Goal: Information Seeking & Learning: Learn about a topic

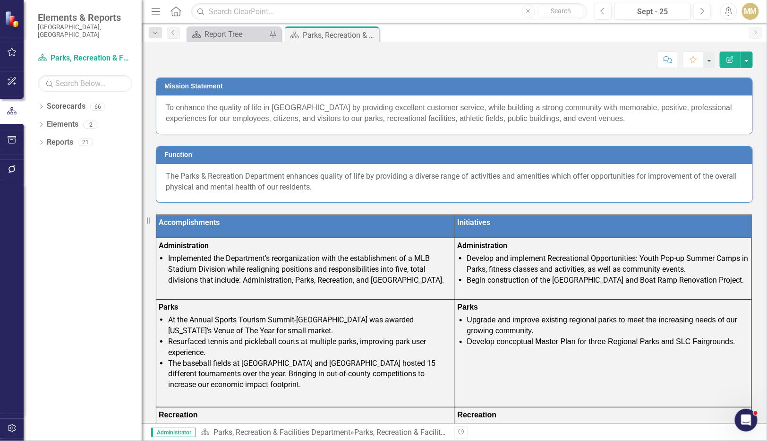
click at [423, 55] on button "Edit Report" at bounding box center [730, 59] width 21 height 17
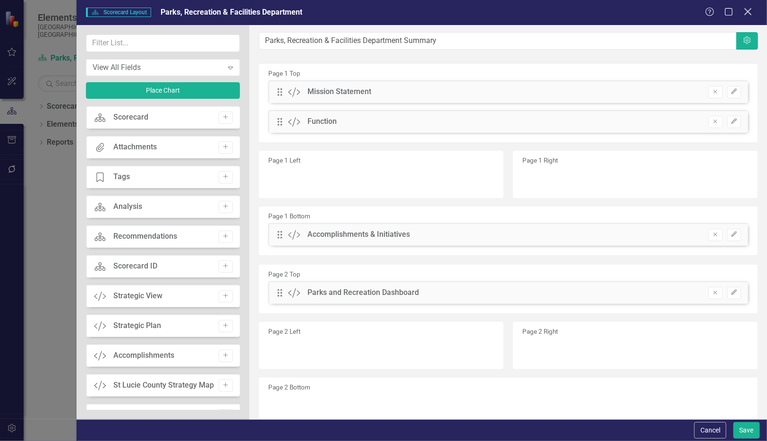
click at [423, 14] on icon "Close" at bounding box center [748, 11] width 12 height 9
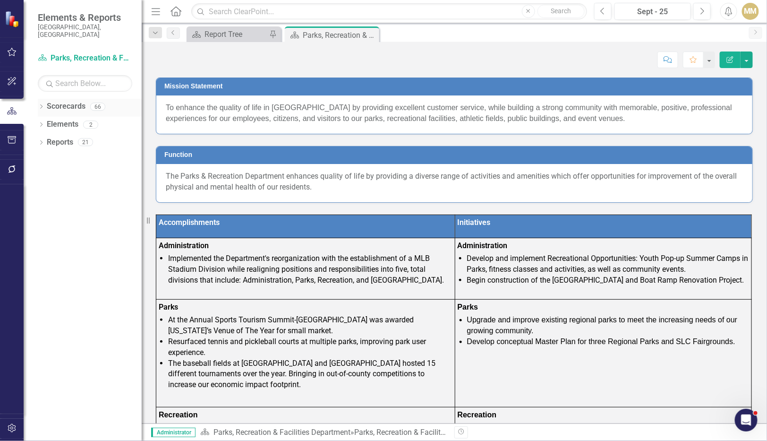
click at [39, 99] on div "Dropdown Scorecards 66" at bounding box center [90, 108] width 104 height 18
click at [40, 105] on icon "Dropdown" at bounding box center [41, 107] width 7 height 5
click at [48, 121] on icon "Dropdown" at bounding box center [46, 124] width 7 height 6
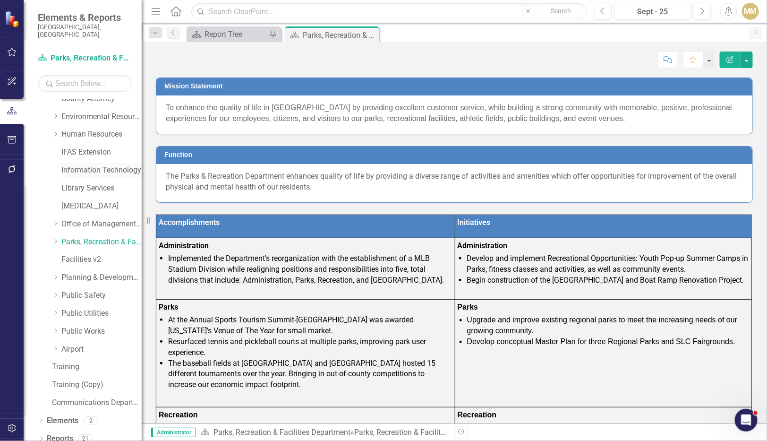
scroll to position [187, 0]
click at [95, 272] on link "Planning & Development Services" at bounding box center [101, 277] width 80 height 11
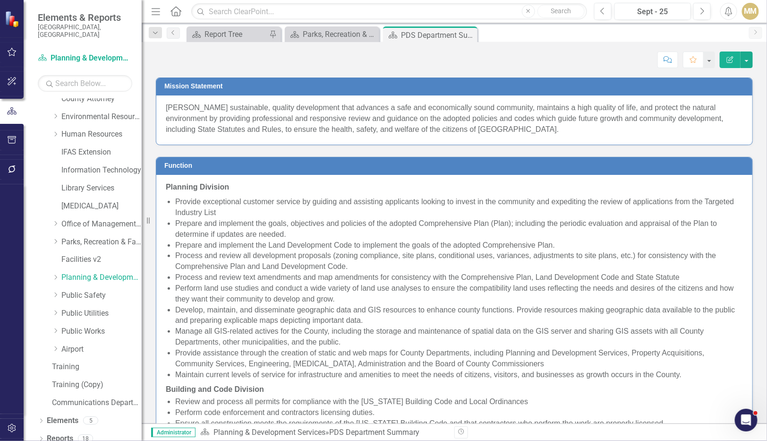
click at [423, 60] on icon "Edit Report" at bounding box center [730, 59] width 9 height 7
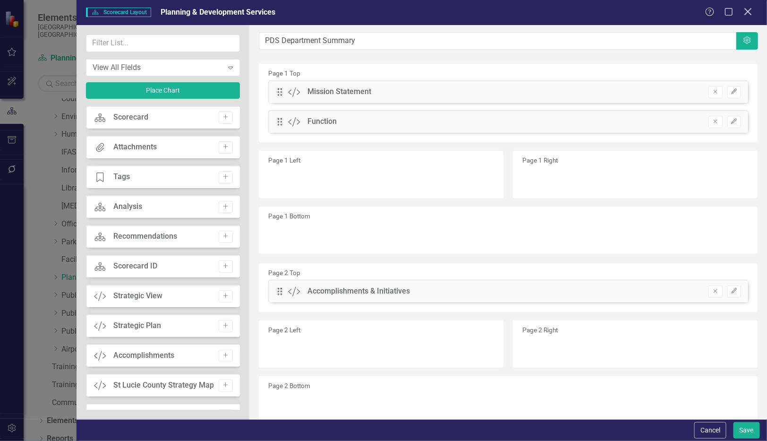
click at [423, 12] on icon "Close" at bounding box center [748, 11] width 12 height 9
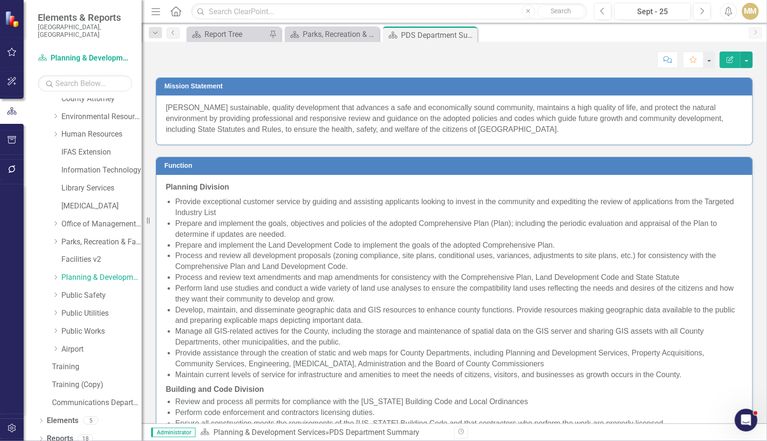
click at [423, 125] on p "[PERSON_NAME] sustainable, quality development that advances a safe and economi…" at bounding box center [454, 118] width 577 height 33
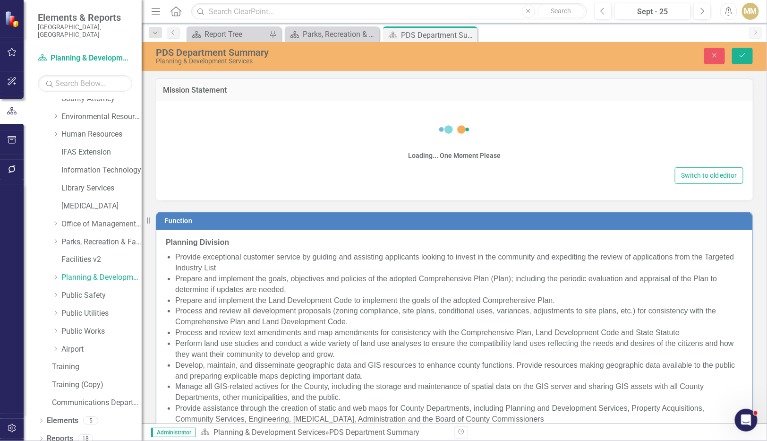
click at [423, 125] on div "Loading... One Moment Please" at bounding box center [454, 138] width 578 height 54
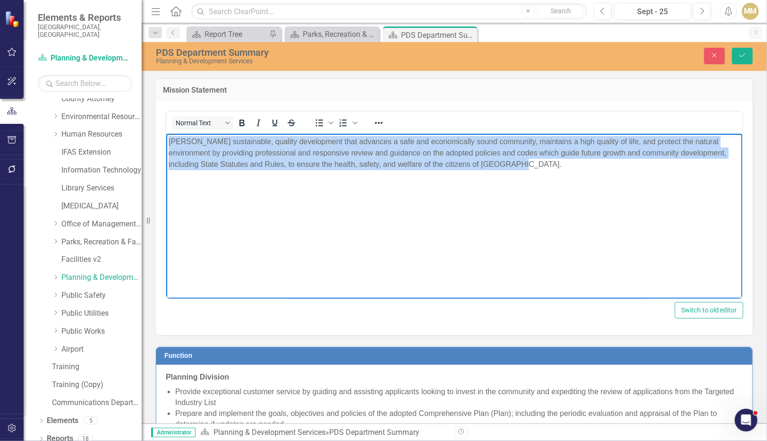
drag, startPoint x: 501, startPoint y: 170, endPoint x: 160, endPoint y: 122, distance: 344.8
click at [166, 133] on html "[PERSON_NAME] sustainable, quality development that advances a safe and economi…" at bounding box center [454, 204] width 576 height 142
copy span "[PERSON_NAME] sustainable, quality development that advances a safe and economi…"
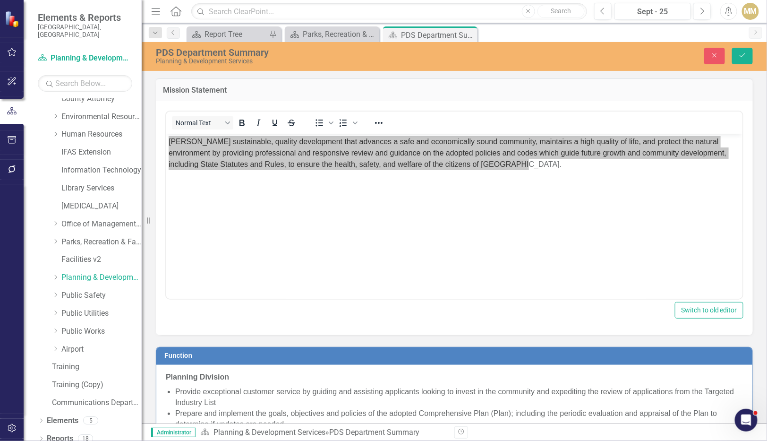
click at [423, 154] on div "<div> <p class="MsoNormal"><span style="font-family: arial, helvetica, sans-ser…" at bounding box center [454, 218] width 597 height 234
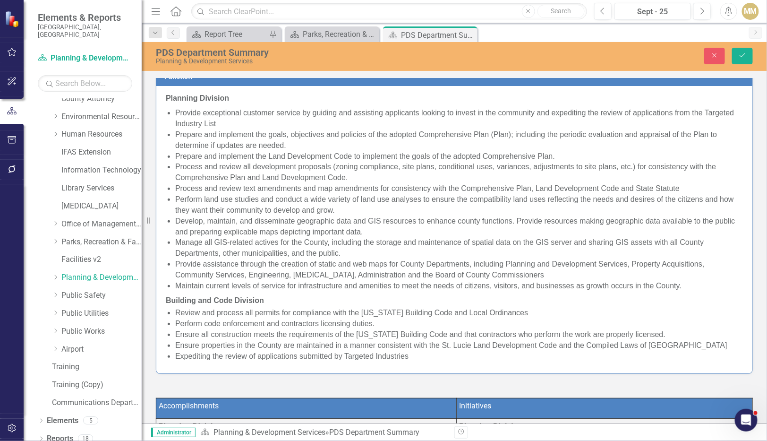
scroll to position [280, 0]
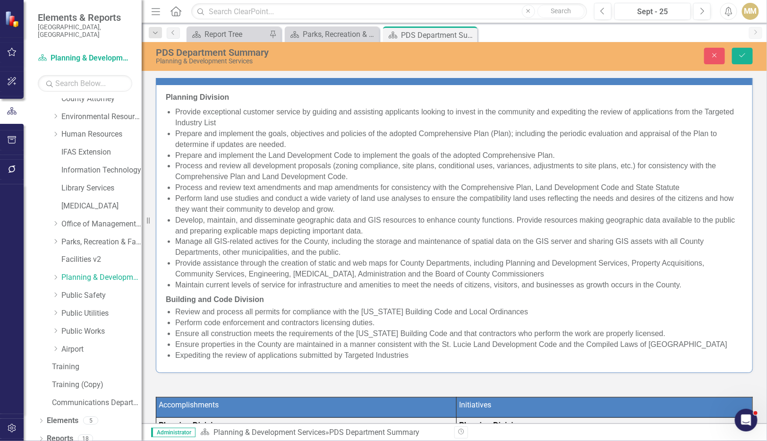
click at [387, 388] on p at bounding box center [454, 390] width 597 height 13
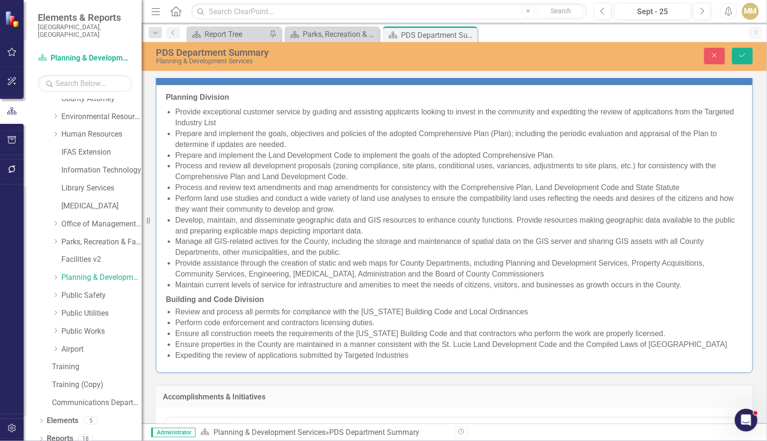
scroll to position [0, 0]
click at [423, 348] on span "Ensure properties in the County are maintained in a manner consistent with the …" at bounding box center [451, 344] width 552 height 8
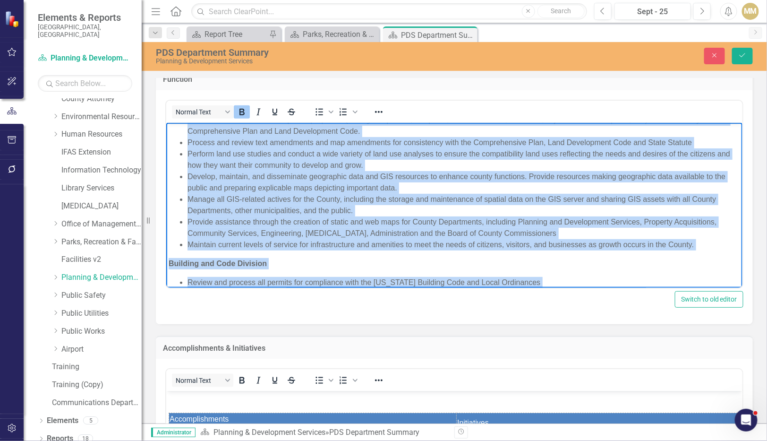
scroll to position [141, 0]
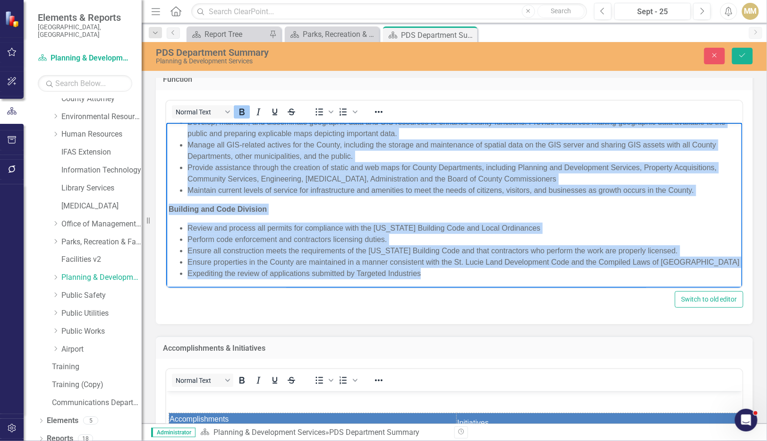
drag, startPoint x: 170, startPoint y: 131, endPoint x: 440, endPoint y: 279, distance: 307.3
click at [423, 279] on body "Planning Division Provide exceptional customer service by guiding and assisting…" at bounding box center [454, 135] width 576 height 307
copy body "Planning Division Provide exceptional customer service by guiding and assisting…"
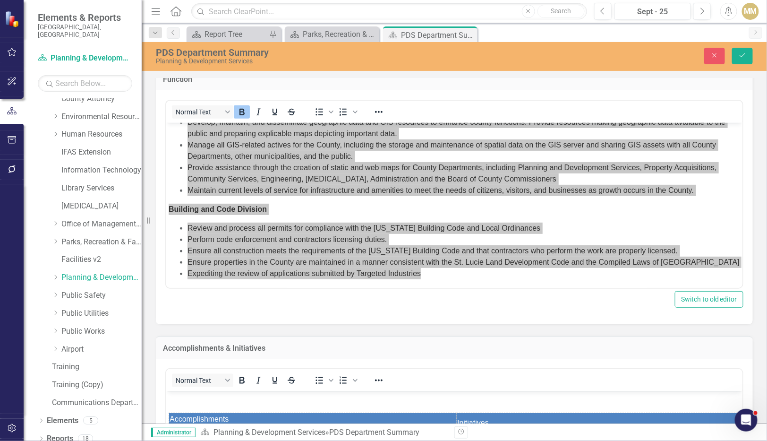
click at [423, 308] on div "Normal Text To open the popup, press Shift+Enter To open the popup, press Shift…" at bounding box center [454, 207] width 597 height 234
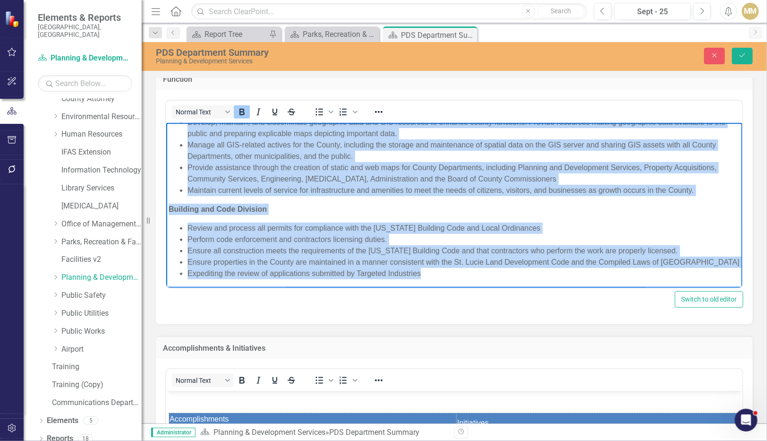
click at [343, 223] on span "Review and process all permits for compliance with the [US_STATE] Building Code…" at bounding box center [363, 227] width 353 height 8
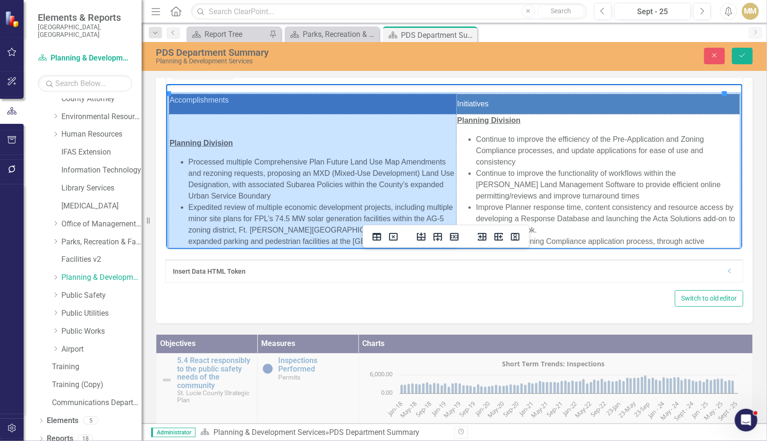
scroll to position [5, 0]
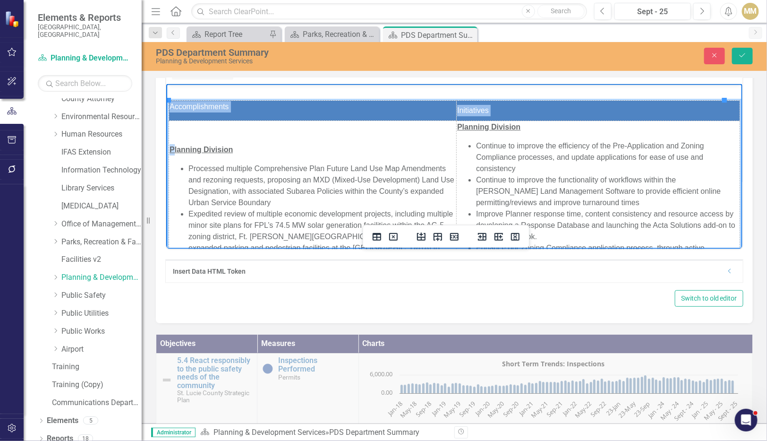
drag, startPoint x: 228, startPoint y: 214, endPoint x: 175, endPoint y: 138, distance: 92.6
click at [175, 138] on td "Planning Division Processed multiple Comprehensive Plan Future Land Use Map Ame…" at bounding box center [313, 401] width 288 height 561
click at [175, 145] on span "Planning Division" at bounding box center [200, 149] width 63 height 8
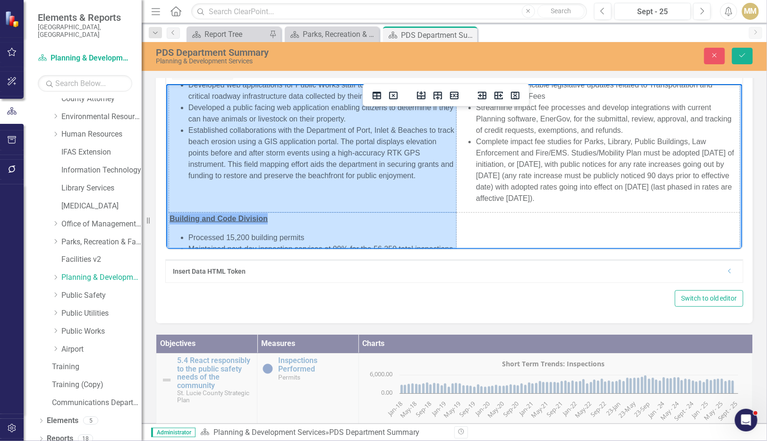
scroll to position [508, 0]
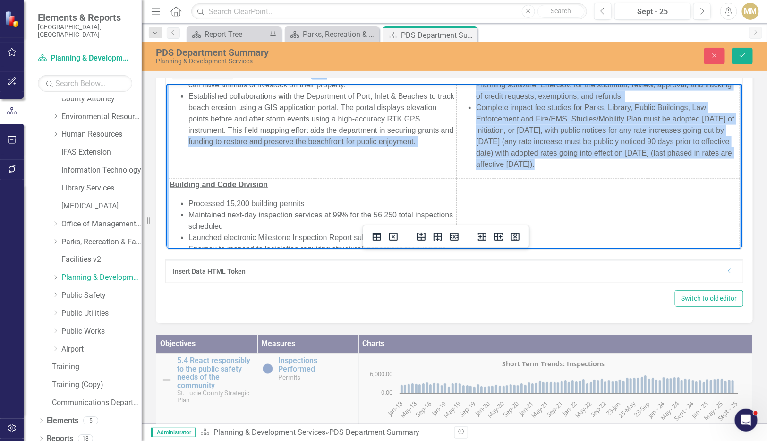
drag, startPoint x: 171, startPoint y: 138, endPoint x: 225, endPoint y: 156, distance: 57.2
click at [225, 147] on li "Established collaborations with the Department of Port, Inlet & Beaches to trac…" at bounding box center [321, 119] width 267 height 57
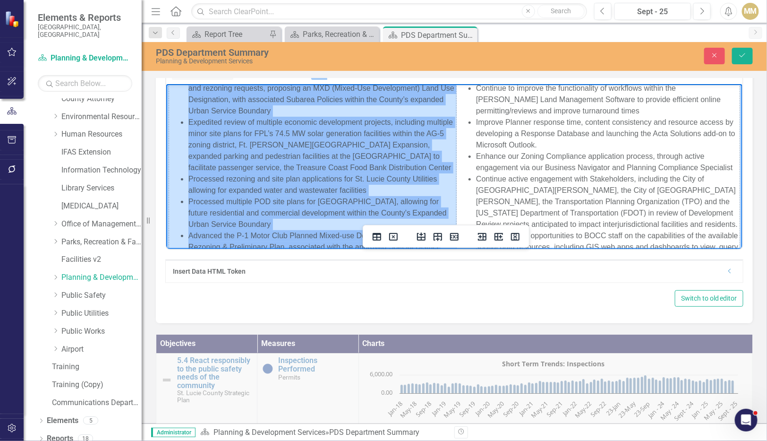
scroll to position [13, 0]
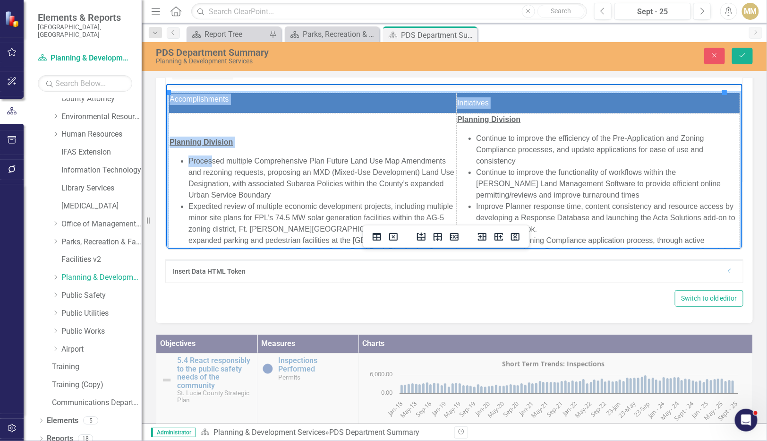
drag, startPoint x: 229, startPoint y: 164, endPoint x: 213, endPoint y: 148, distance: 22.7
click at [213, 155] on ul "Processed multiple Comprehensive Plan Future Land Use Map Amendments and rezoni…" at bounding box center [312, 398] width 286 height 487
click at [213, 155] on li "Processed multiple Comprehensive Plan Future Land Use Map Amendments and rezoni…" at bounding box center [321, 177] width 267 height 45
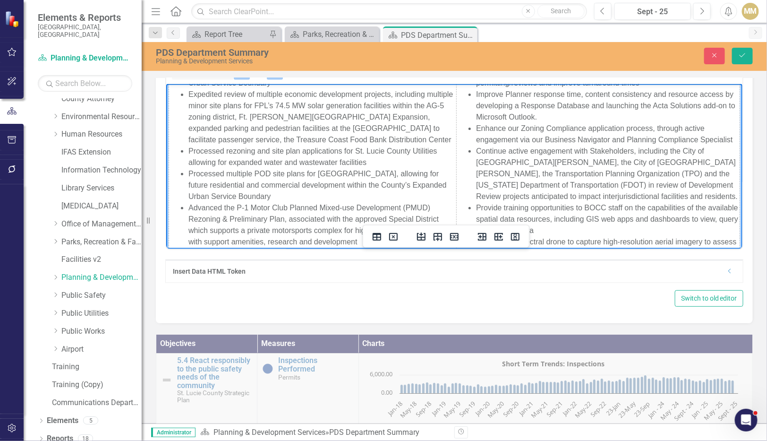
drag, startPoint x: 169, startPoint y: 128, endPoint x: 229, endPoint y: 136, distance: 60.5
click at [229, 136] on td "Planning Division Processed multiple Comprehensive Plan Future Land Use Map Ame…" at bounding box center [313, 281] width 288 height 561
copy td "Planning Division Processed multiple Comprehensive Plan Future Land Use Map Ame…"
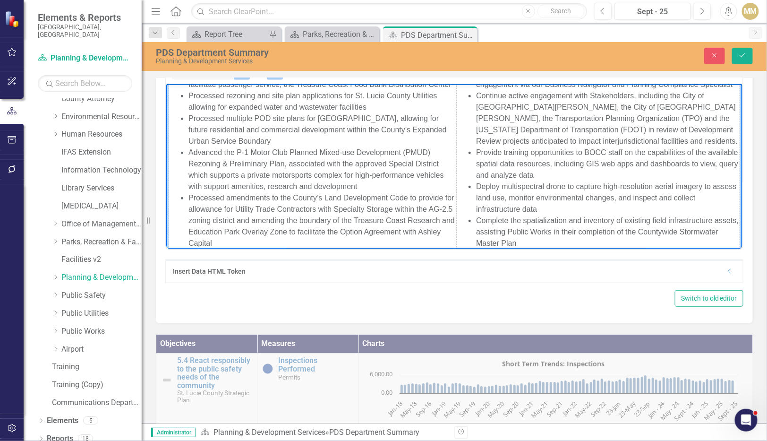
scroll to position [181, 0]
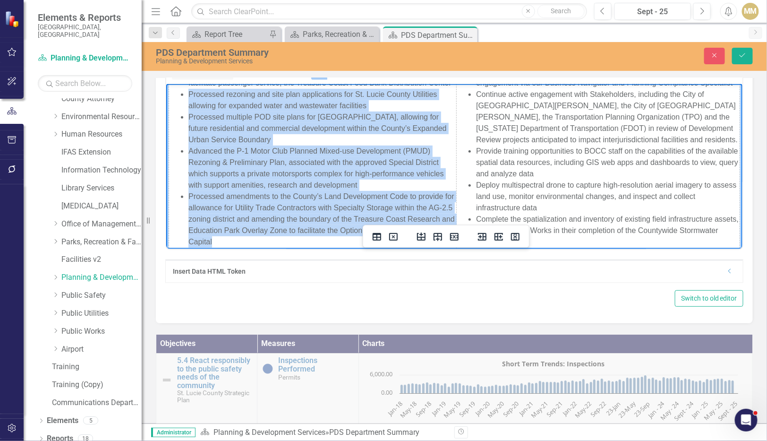
drag, startPoint x: 189, startPoint y: 94, endPoint x: 292, endPoint y: 239, distance: 177.2
click at [292, 239] on ul "Processed multiple Comprehensive Plan Future Land Use Map Amendments and rezoni…" at bounding box center [312, 230] width 286 height 487
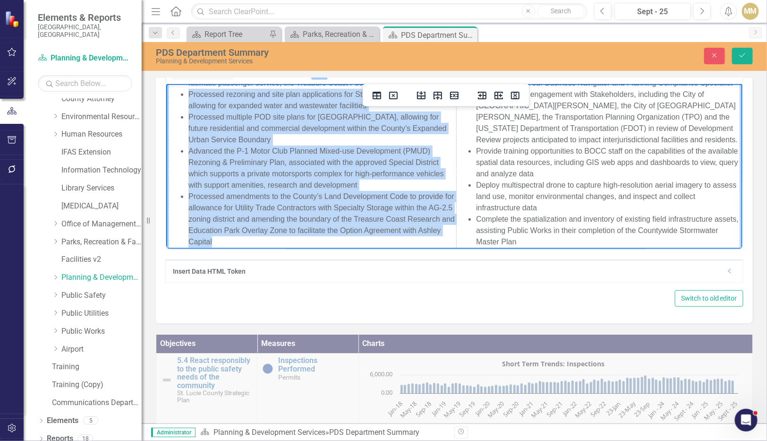
copy ul "Processed rezoning and site plan applications for [GEOGRAPHIC_DATA] Utilities a…"
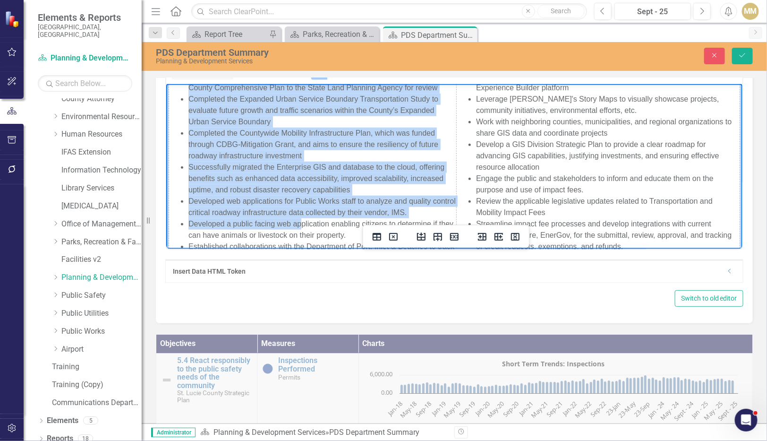
scroll to position [459, 0]
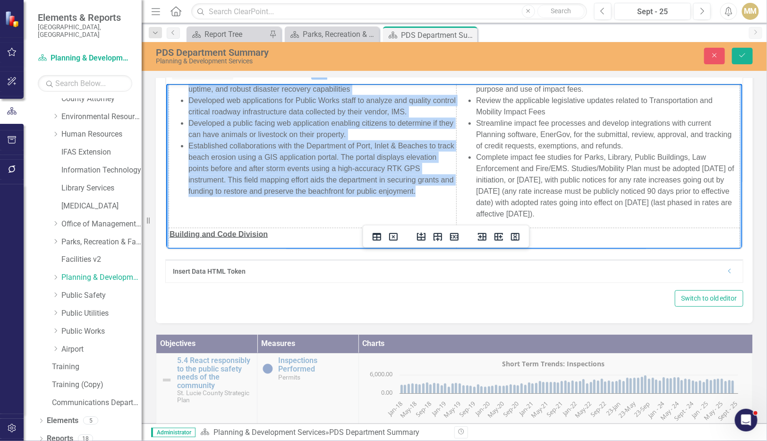
drag, startPoint x: 188, startPoint y: 114, endPoint x: 302, endPoint y: 226, distance: 159.3
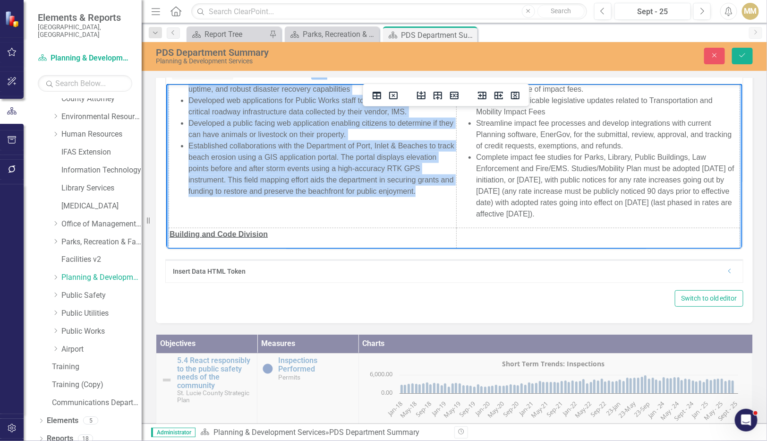
copy ul "Loremipsumd sit Ametconsec adi Elitseddo Eiusmo (TEM) incidi ut lab Et. Dolor M…"
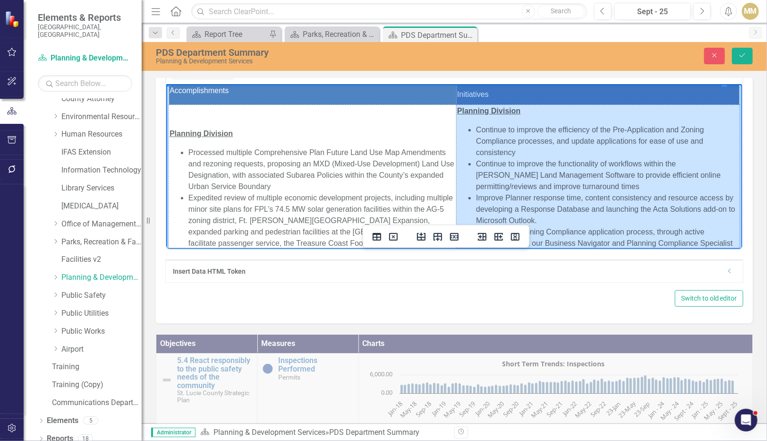
scroll to position [15, 0]
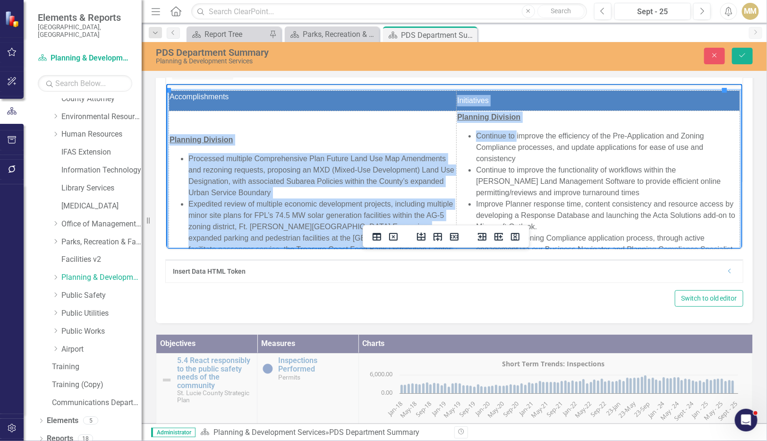
drag, startPoint x: 685, startPoint y: 227, endPoint x: 509, endPoint y: 129, distance: 200.8
click at [423, 129] on td "Planning Division Continue to improve the efficiency of the Pre-Application and…" at bounding box center [597, 391] width 283 height 561
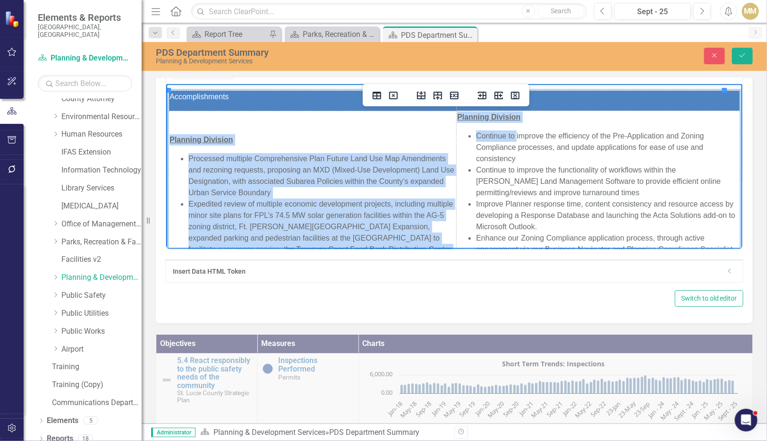
click at [423, 129] on td "Planning Division Continue to improve the efficiency of the Pre-Application and…" at bounding box center [597, 391] width 283 height 561
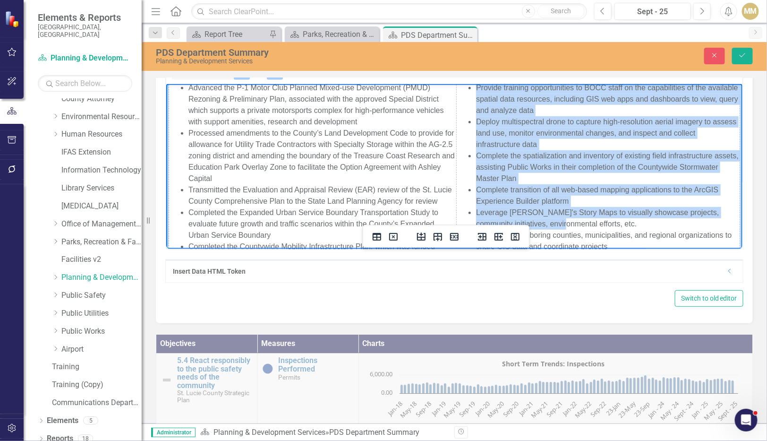
scroll to position [259, 0]
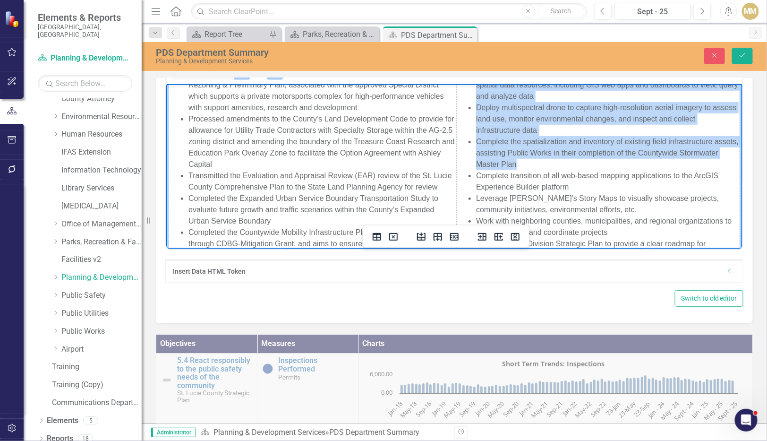
drag, startPoint x: 451, startPoint y: 118, endPoint x: 550, endPoint y: 179, distance: 116.2
click at [423, 179] on td "Planning Division Continue to improve the efficiency of the Pre-Application and…" at bounding box center [597, 147] width 283 height 561
copy td "Planning Division Continue to improve the efficiency of the Pre-Application and…"
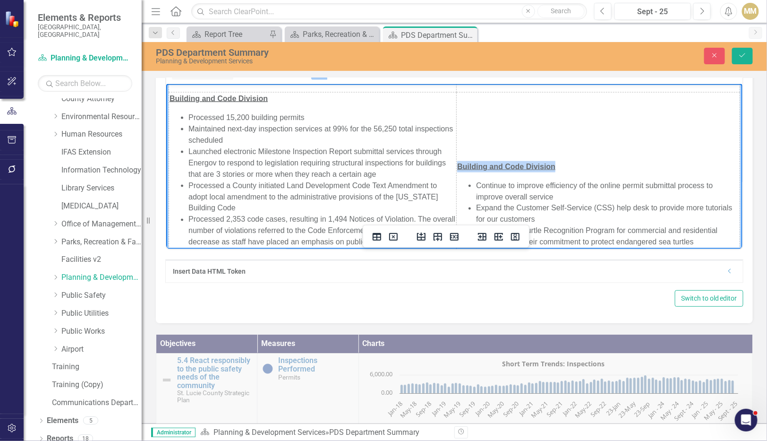
scroll to position [247, 0]
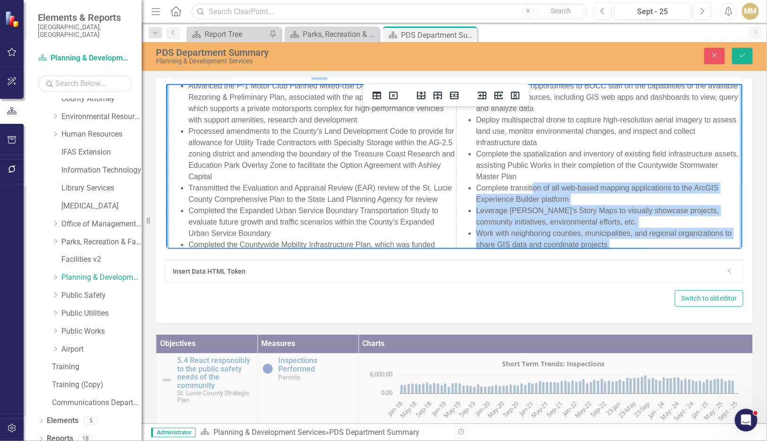
drag, startPoint x: 468, startPoint y: 188, endPoint x: 525, endPoint y: 198, distance: 58.0
click at [423, 198] on li "Complete transition of all web-based mapping applications to the ArcGIS Experie…" at bounding box center [607, 193] width 263 height 23
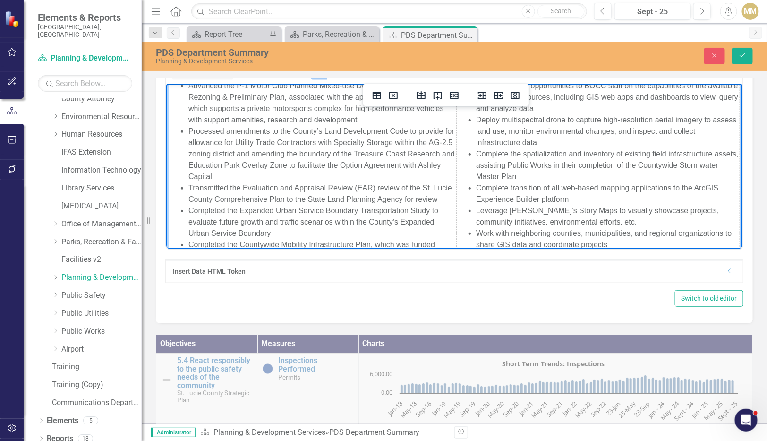
click at [423, 175] on li "Complete the spatialization and inventory of existing field infrastructure asse…" at bounding box center [607, 165] width 263 height 34
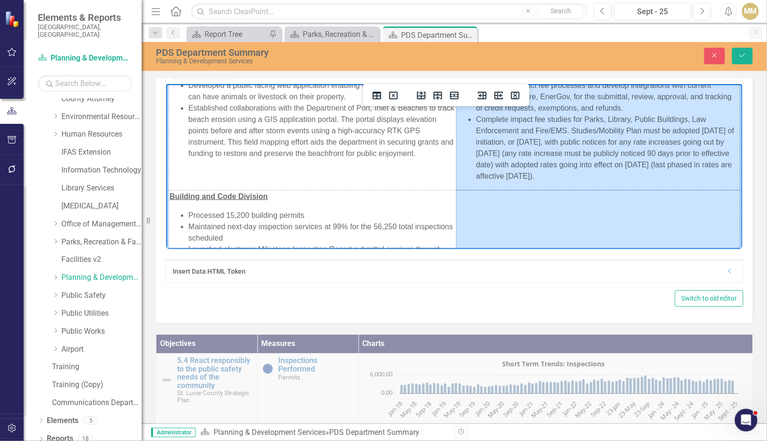
scroll to position [510, 0]
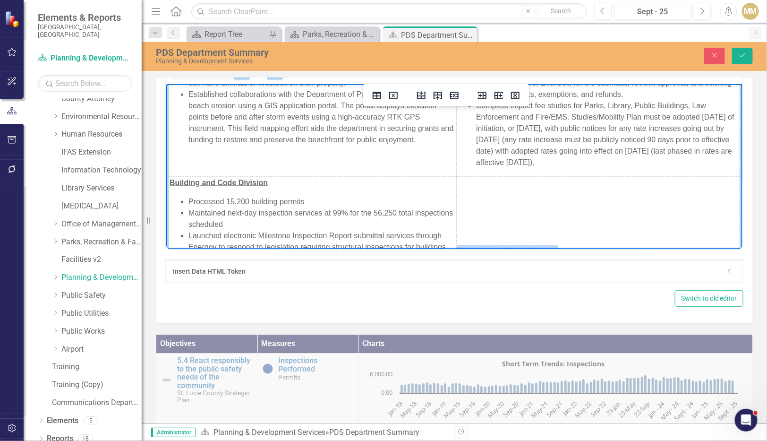
drag, startPoint x: 470, startPoint y: 201, endPoint x: 518, endPoint y: 213, distance: 49.1
click at [423, 213] on tbody "Accomplishments Initiatives Planning Division Processed multiple Comprehensive …" at bounding box center [454, 9] width 571 height 826
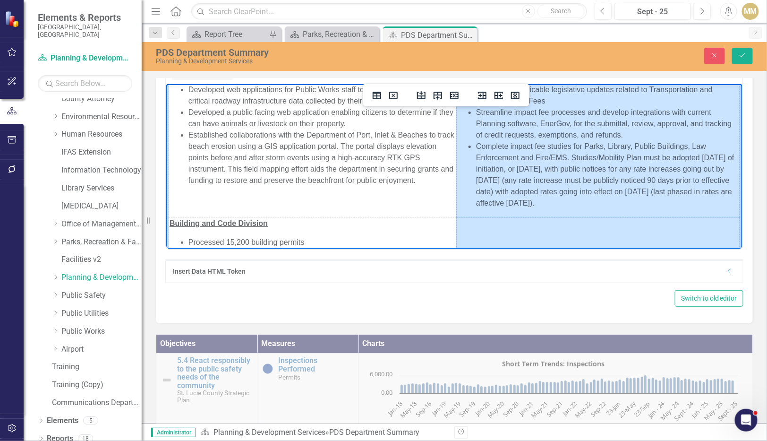
scroll to position [470, 0]
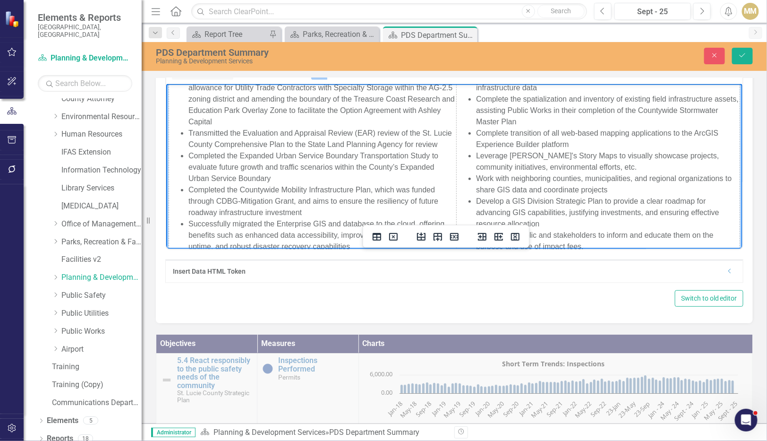
scroll to position [235, 0]
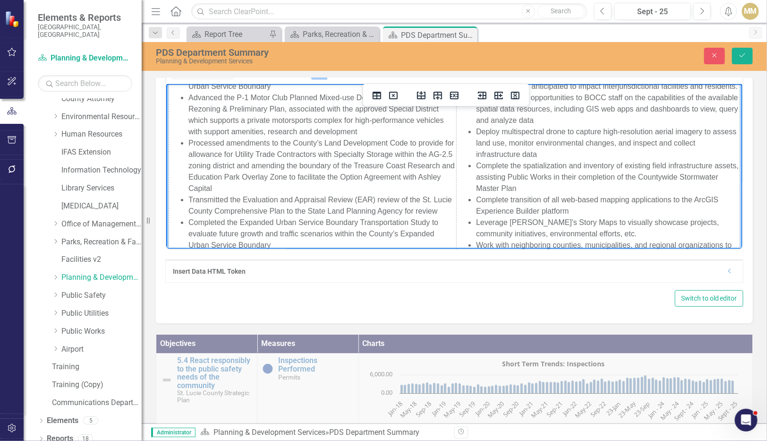
drag, startPoint x: 684, startPoint y: 217, endPoint x: 467, endPoint y: 208, distance: 217.0
click at [423, 208] on ul "Continue to improve the efficiency of the Pre-Application and Zoning Compliance…" at bounding box center [598, 177] width 282 height 533
copy ul "Loremips dolorsitam co adi eli-seddo eiusmod temporincidi ut lab EtdOLO Magnaal…"
click at [423, 191] on li "Complete the spatialization and inventory of existing field infrastructure asse…" at bounding box center [607, 177] width 263 height 34
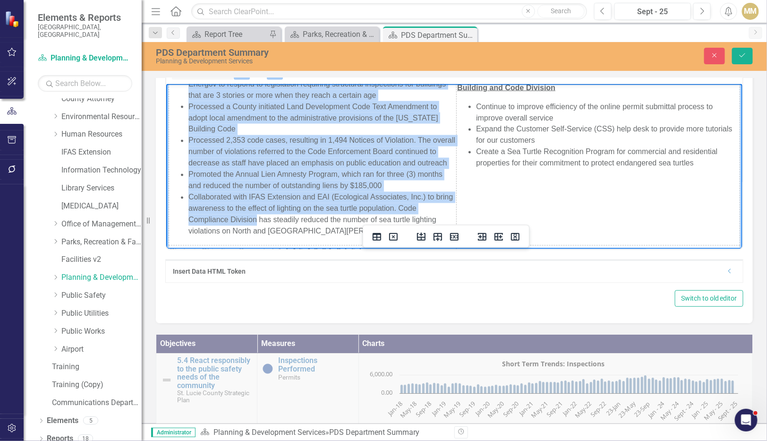
scroll to position [725, 0]
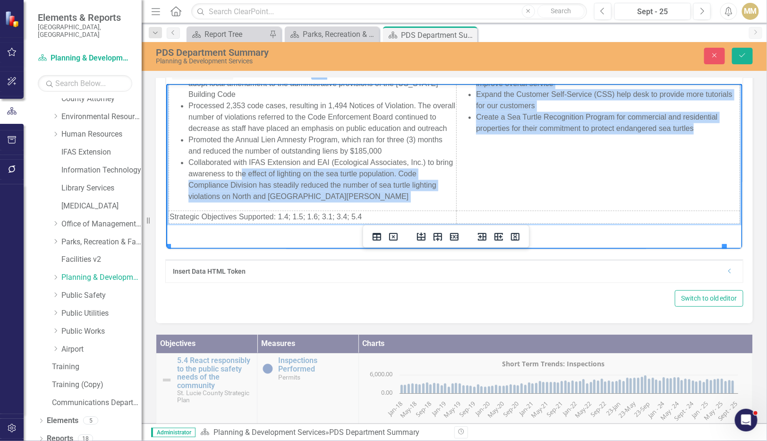
drag, startPoint x: 171, startPoint y: 116, endPoint x: 259, endPoint y: 176, distance: 106.8
click at [259, 176] on td "Building and Code Division Processed 15,200 building permits Maintained next-da…" at bounding box center [313, 95] width 288 height 232
click at [259, 176] on li "Collaborated with IFAS Extension and EAI (Ecological Associates, Inc.) to bring…" at bounding box center [321, 179] width 267 height 45
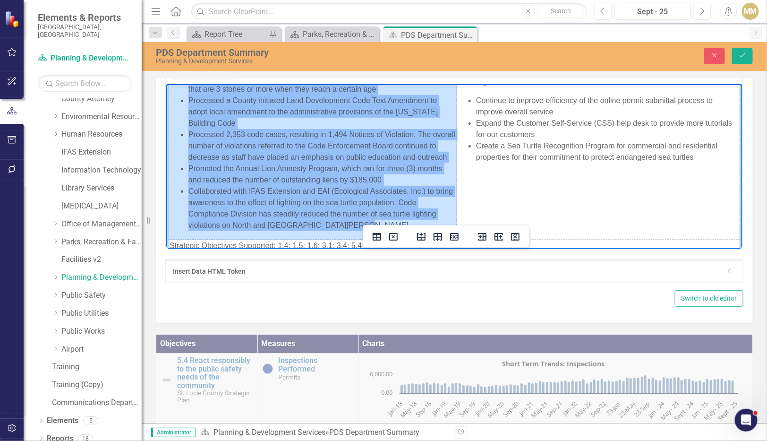
scroll to position [564, 0]
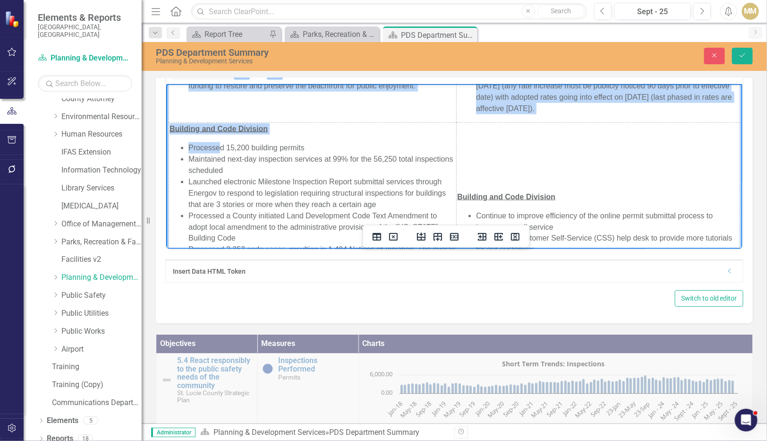
drag, startPoint x: 352, startPoint y: 201, endPoint x: 221, endPoint y: 158, distance: 138.6
click at [221, 158] on ul "Processed 15,200 building permits Maintained next-day inspection services at 99…" at bounding box center [312, 244] width 286 height 204
click at [221, 153] on li "Processed 15,200 building permits" at bounding box center [321, 147] width 267 height 11
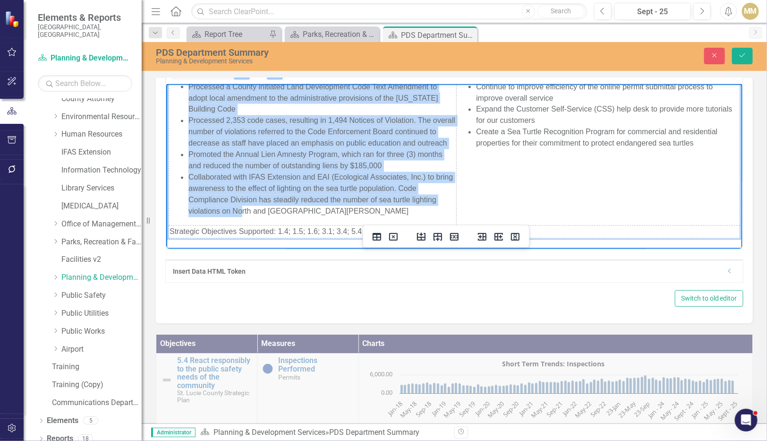
scroll to position [714, 0]
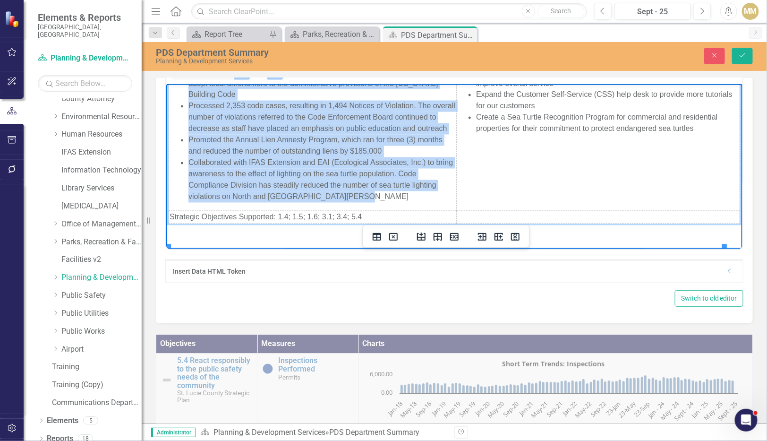
drag, startPoint x: 171, startPoint y: 138, endPoint x: 348, endPoint y: 209, distance: 190.8
click at [348, 209] on td "Building and Code Division Processed 15,200 building permits Maintained next-da…" at bounding box center [313, 95] width 288 height 232
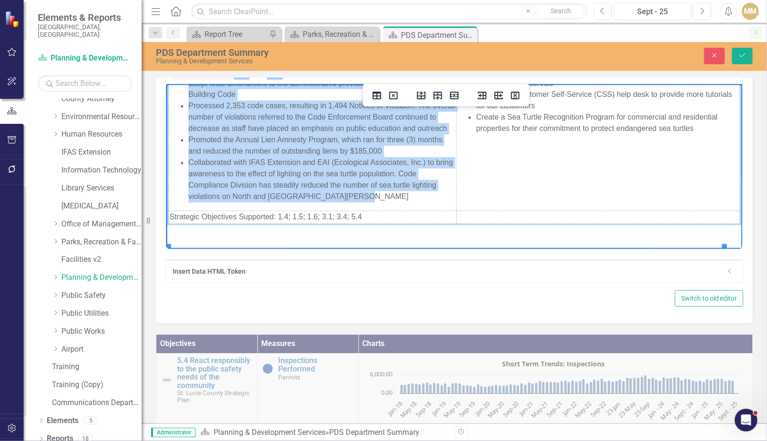
copy td "Building and Code Division Processed 15,200 building permits Maintained next-da…"
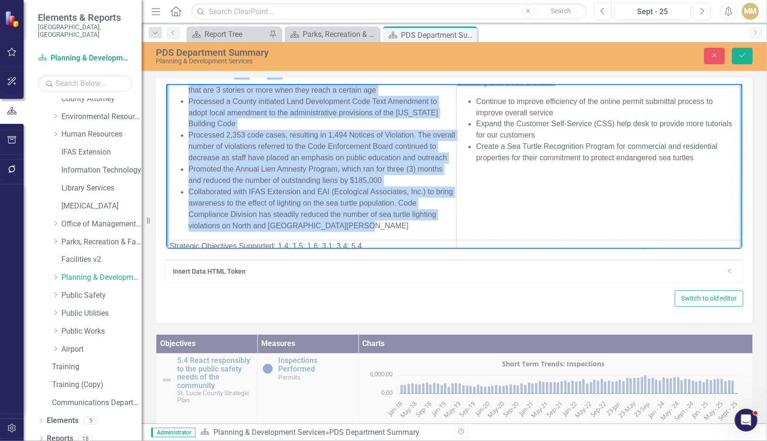
scroll to position [690, 0]
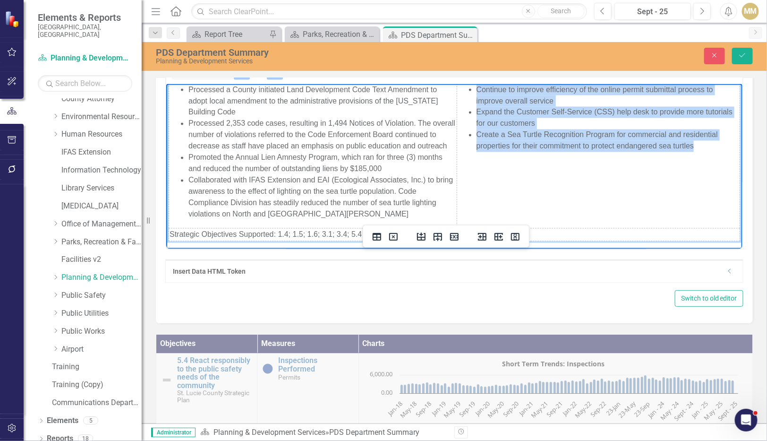
drag, startPoint x: 451, startPoint y: 87, endPoint x: 691, endPoint y: 175, distance: 256.2
click at [423, 175] on td "Building and Code Division Continue to improve efficiency of the online permit …" at bounding box center [597, 113] width 283 height 232
copy td "Building and Code Division Continue to improve efficiency of the online permit …"
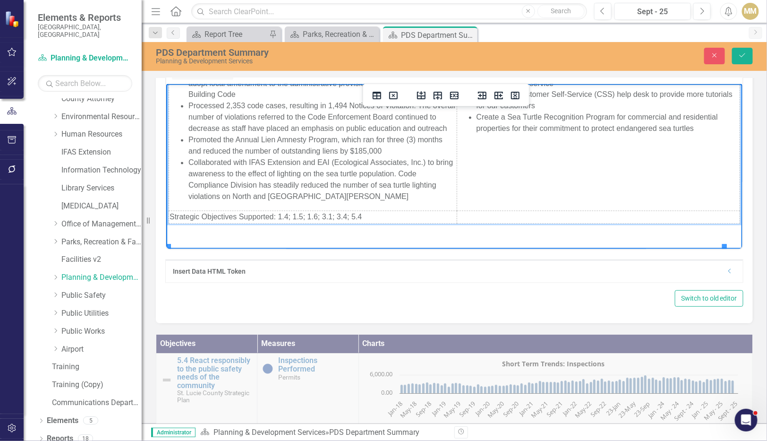
click at [363, 221] on td "Strategic Objectives Supported: 1.4; 1.5; 1.6; 3.1; 3.4; 5.4" at bounding box center [313, 217] width 288 height 13
drag, startPoint x: 363, startPoint y: 221, endPoint x: 278, endPoint y: 222, distance: 85.5
click at [278, 222] on td "Strategic Objectives Supported: 1.4; 1.5; 1.6; 3.1; 3.4; 5.4" at bounding box center [313, 217] width 288 height 13
copy span "1.4; 1.5; 1.6; 3.1; 3.4; 5.4"
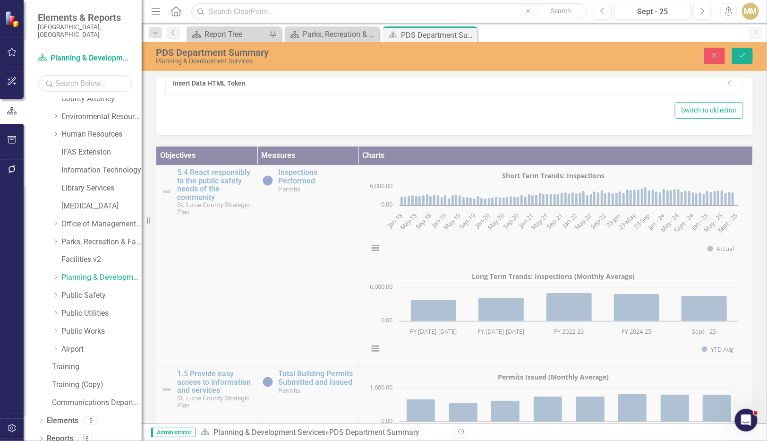
scroll to position [774, 0]
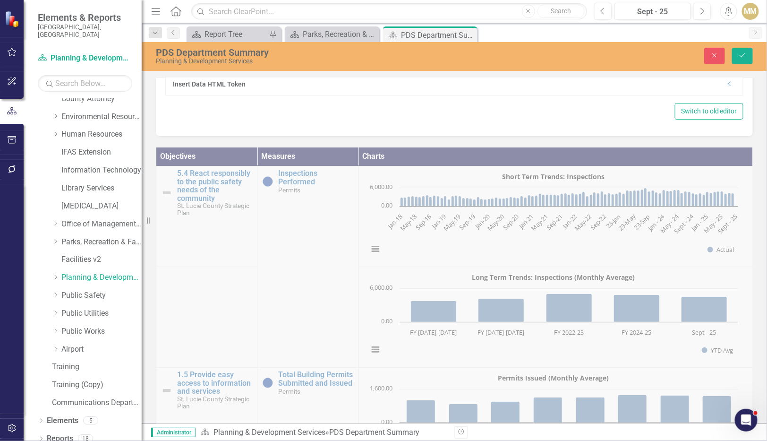
click at [340, 143] on div "Objectives Measures Charts 5.4 React responsibly to the public safety needs of …" at bounding box center [454, 319] width 611 height 366
click at [423, 53] on icon "Close" at bounding box center [714, 55] width 9 height 7
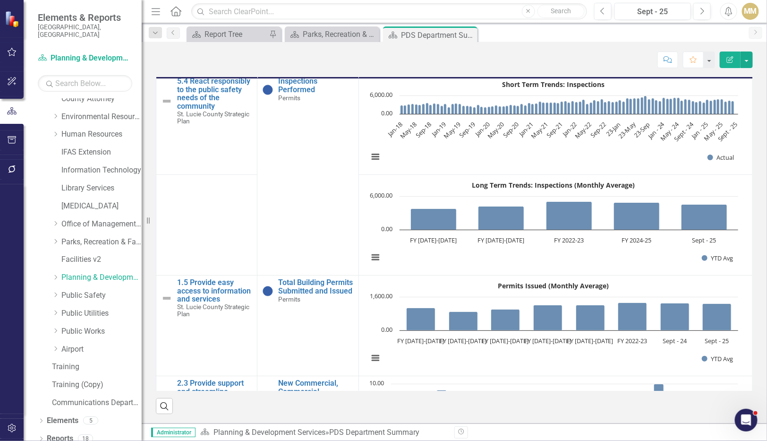
scroll to position [0, 0]
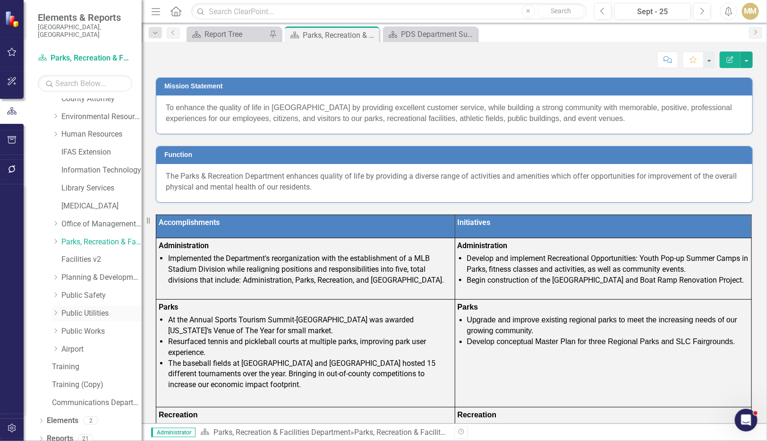
click at [99, 308] on link "Public Utilities" at bounding box center [101, 313] width 80 height 11
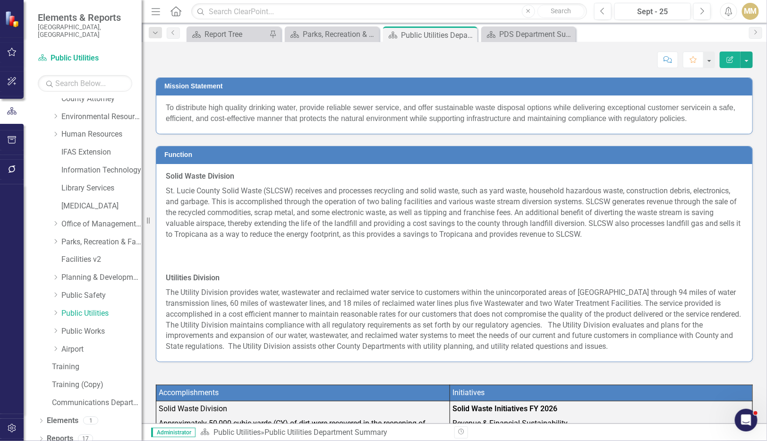
drag, startPoint x: 497, startPoint y: 95, endPoint x: 499, endPoint y: 127, distance: 31.2
click at [423, 127] on div "To distribute high quality drinking water, provide reliable sewer service, and …" at bounding box center [454, 114] width 596 height 38
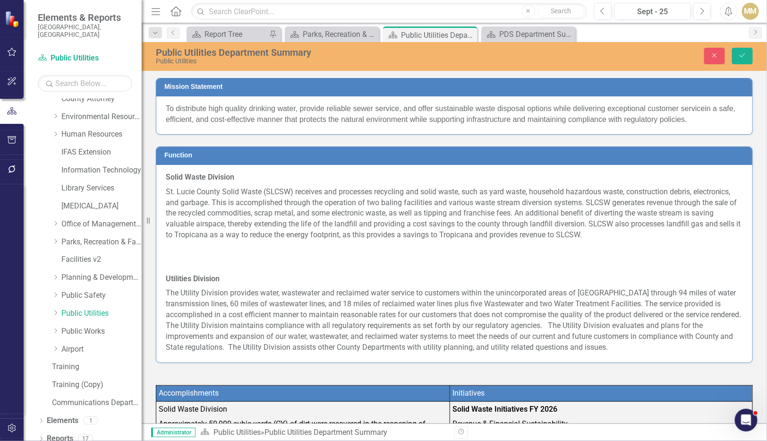
click at [423, 127] on div "To distribute high quality drinking water, provide reliable sewer service, and …" at bounding box center [454, 115] width 596 height 38
click at [423, 121] on span "in a safe, efficient, and cost-effective manner that protects the natural envir…" at bounding box center [451, 113] width 570 height 19
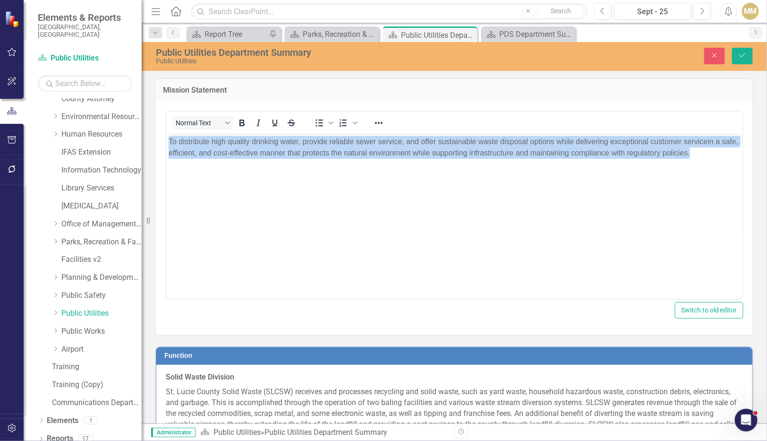
drag, startPoint x: 718, startPoint y: 152, endPoint x: 167, endPoint y: 136, distance: 551.4
click at [167, 136] on body "To distribute high quality drinking water, provide reliable sewer service, and …" at bounding box center [454, 204] width 576 height 142
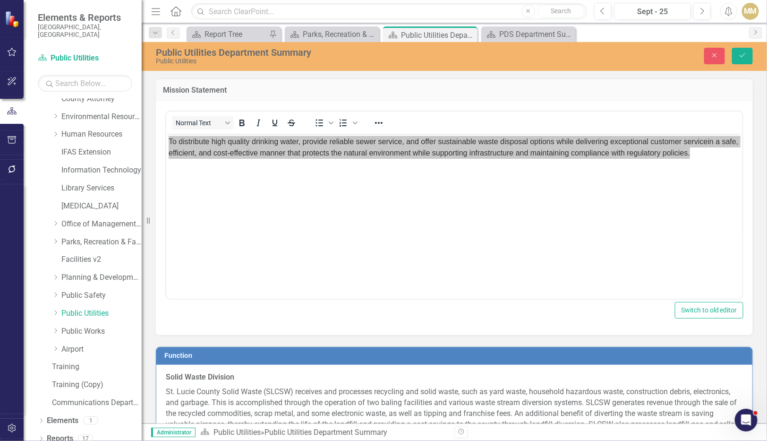
click at [423, 111] on div "Mission Statement <p><span style="font-family: inherit; font-size: inherit; col…" at bounding box center [454, 200] width 611 height 269
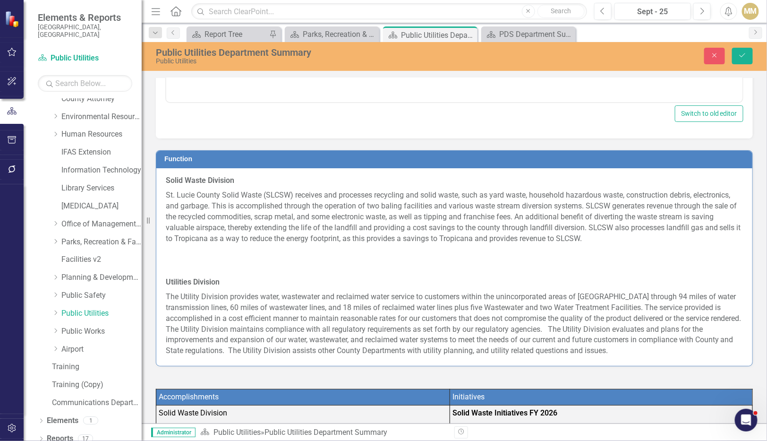
scroll to position [197, 0]
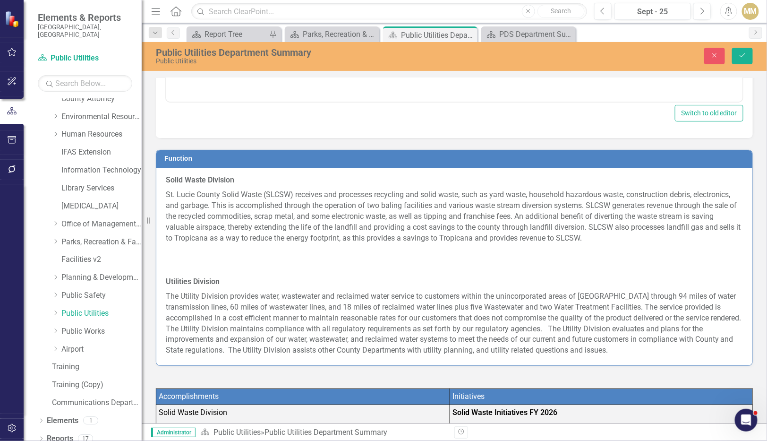
click at [423, 341] on p "The Utility Division provides water, wastewater and reclaimed water service to …" at bounding box center [454, 322] width 577 height 67
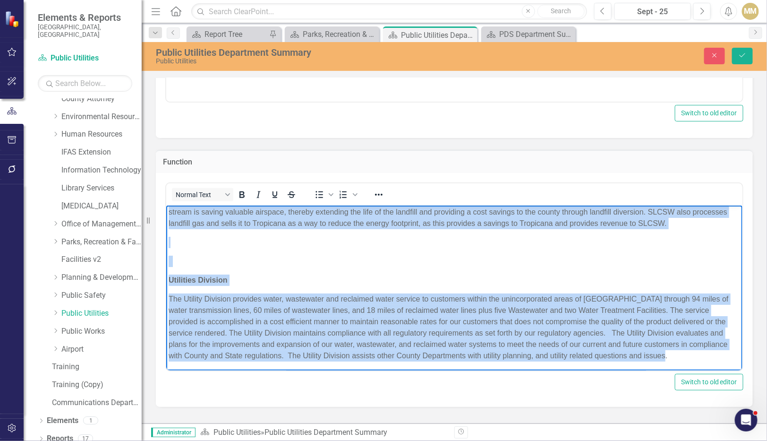
scroll to position [0, 0]
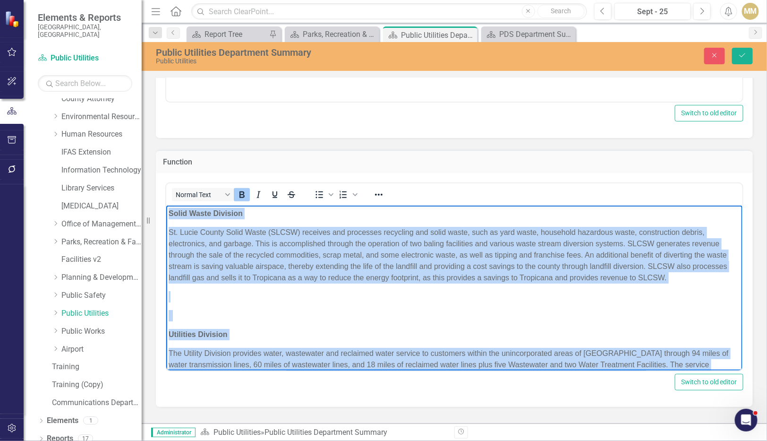
drag, startPoint x: 708, startPoint y: 355, endPoint x: 168, endPoint y: 215, distance: 558.2
click at [168, 215] on body "Solid Waste Division St. Lucie County Solid Waste (SLCSW) receives and processe…" at bounding box center [454, 315] width 576 height 220
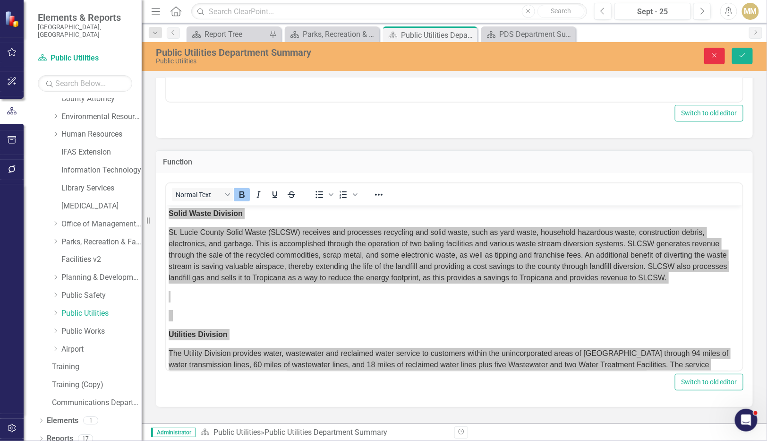
click at [423, 51] on button "Close" at bounding box center [714, 56] width 21 height 17
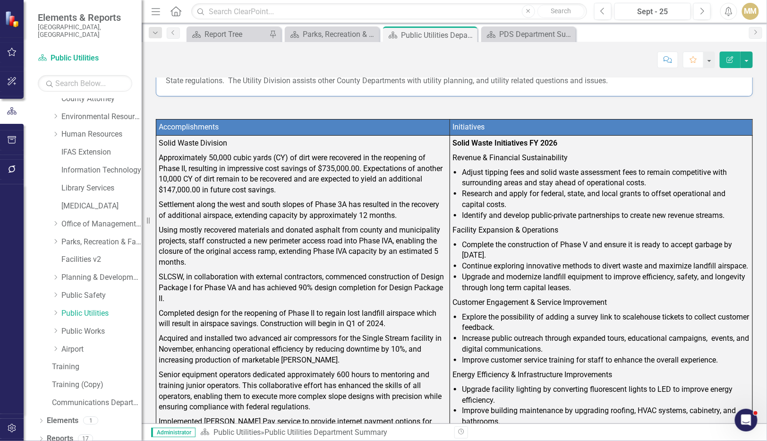
scroll to position [254, 0]
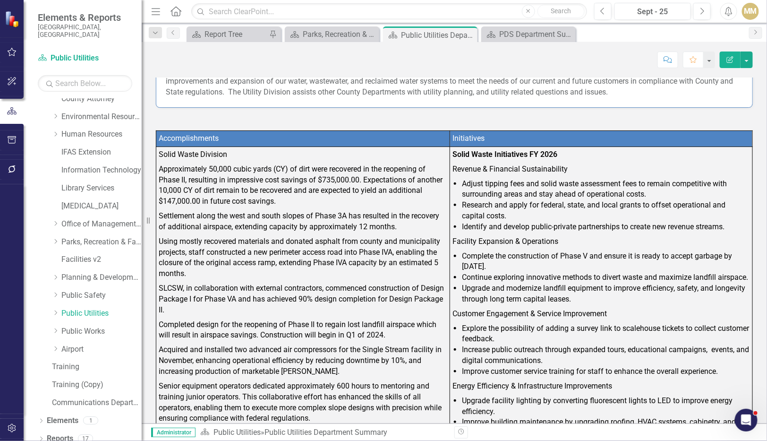
click at [423, 57] on button "Edit Report" at bounding box center [730, 59] width 21 height 17
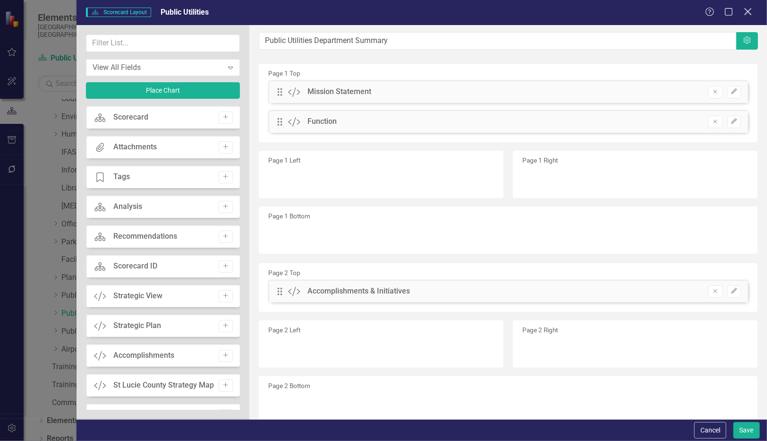
click at [423, 11] on icon "Close" at bounding box center [748, 11] width 12 height 9
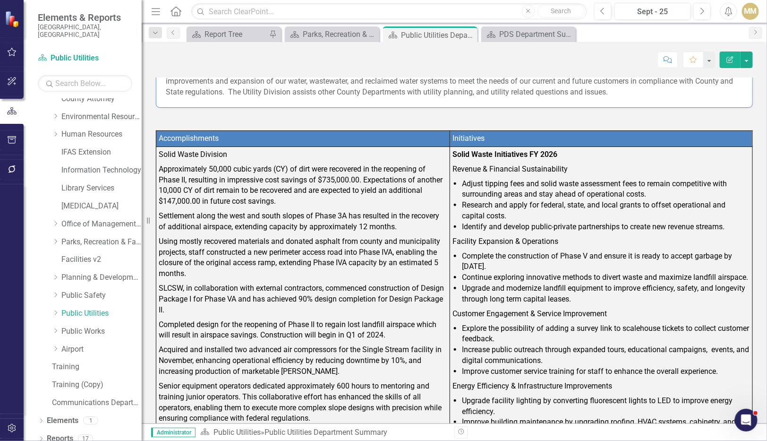
click at [187, 186] on p "Approximately 50,000 cubic yards (CY) of dirt were recovered in the reopening o…" at bounding box center [303, 185] width 289 height 47
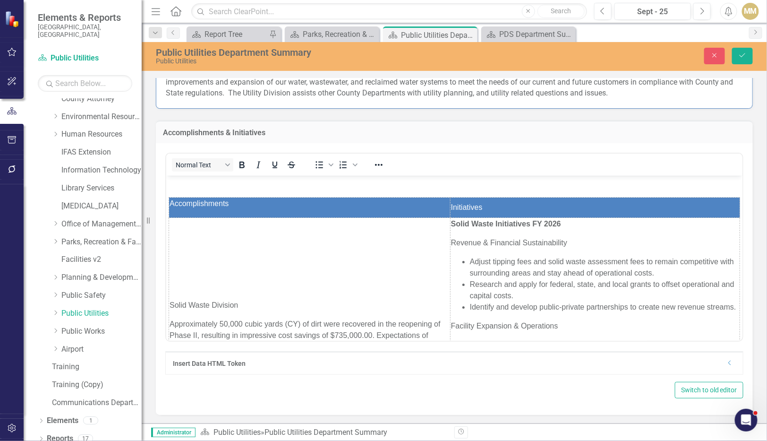
scroll to position [0, 0]
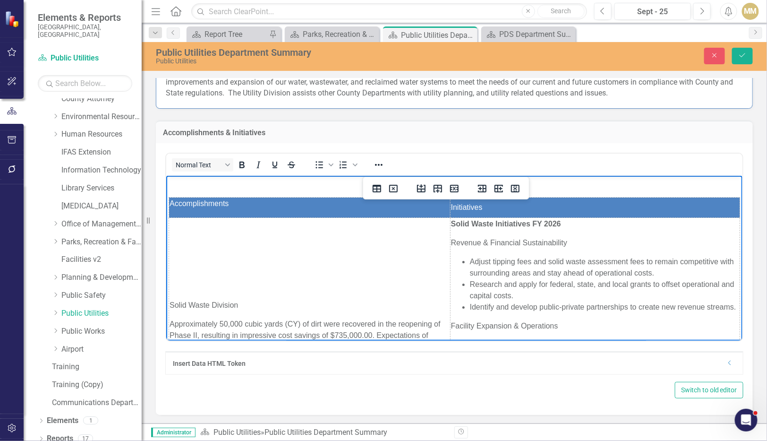
click at [217, 307] on p "Solid Waste Division" at bounding box center [309, 304] width 280 height 11
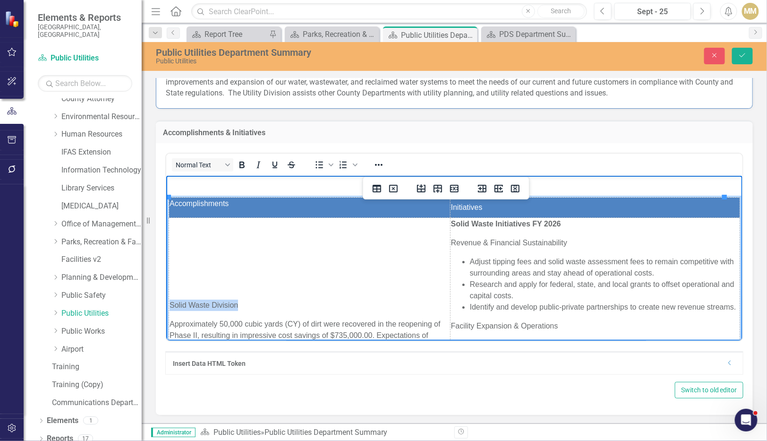
click at [217, 307] on p "Solid Waste Division" at bounding box center [309, 304] width 280 height 11
click at [217, 307] on strong "Solid Waste Division" at bounding box center [206, 304] width 74 height 8
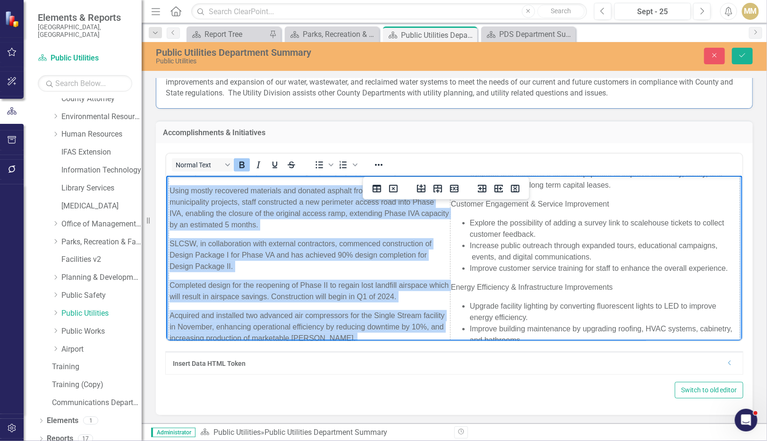
scroll to position [331, 0]
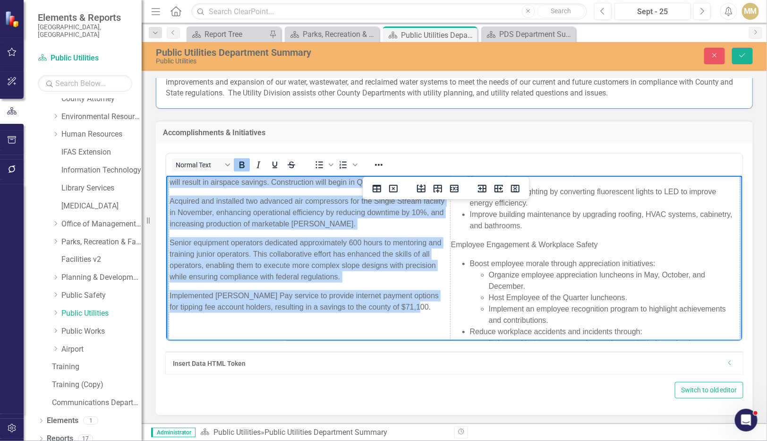
drag, startPoint x: 171, startPoint y: 309, endPoint x: 402, endPoint y: 309, distance: 231.9
click at [402, 309] on td "Solid Waste Division Approximately 50,000 cubic yards (CY) of dirt were recover…" at bounding box center [309, 144] width 281 height 515
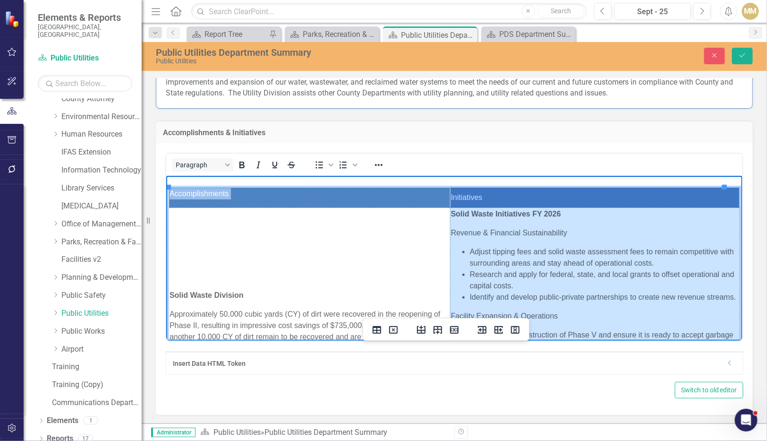
scroll to position [8, 0]
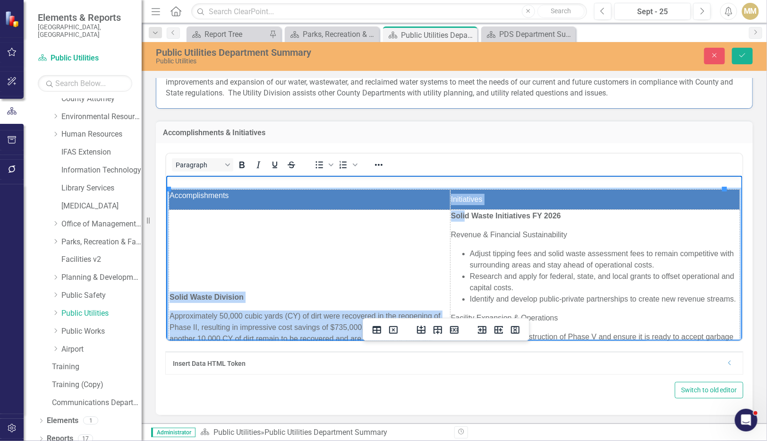
drag, startPoint x: 707, startPoint y: 247, endPoint x: 457, endPoint y: 221, distance: 251.2
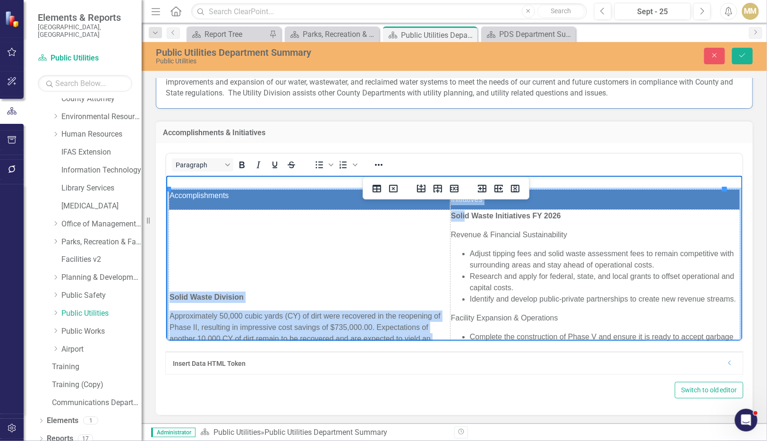
click at [423, 221] on p "Solid Waste Initiatives FY 2026" at bounding box center [595, 215] width 288 height 11
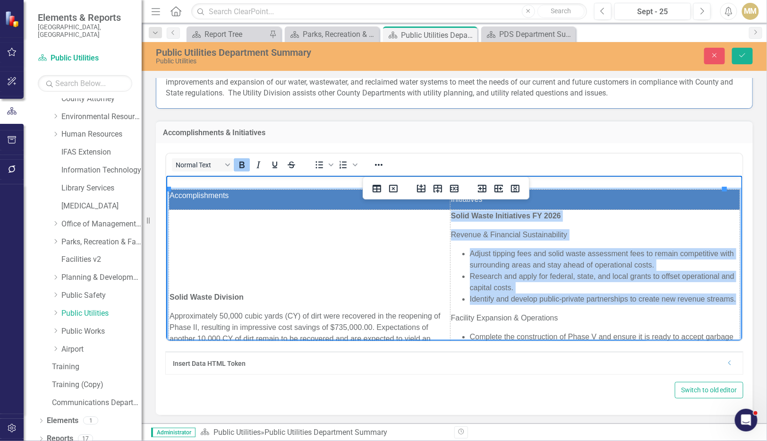
drag, startPoint x: 444, startPoint y: 218, endPoint x: 526, endPoint y: 309, distance: 122.4
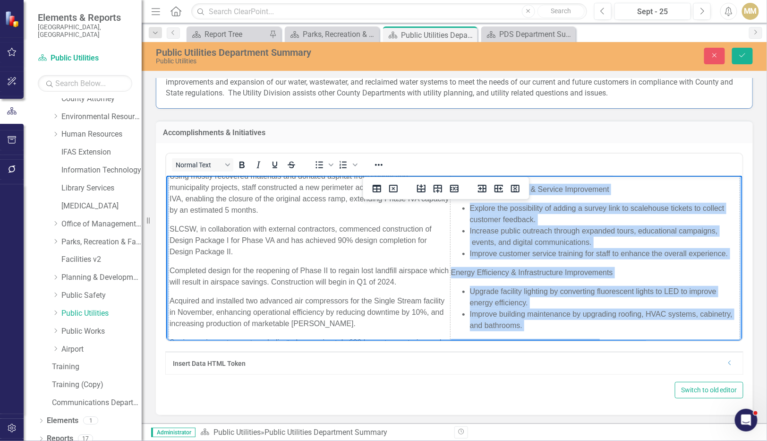
scroll to position [273, 0]
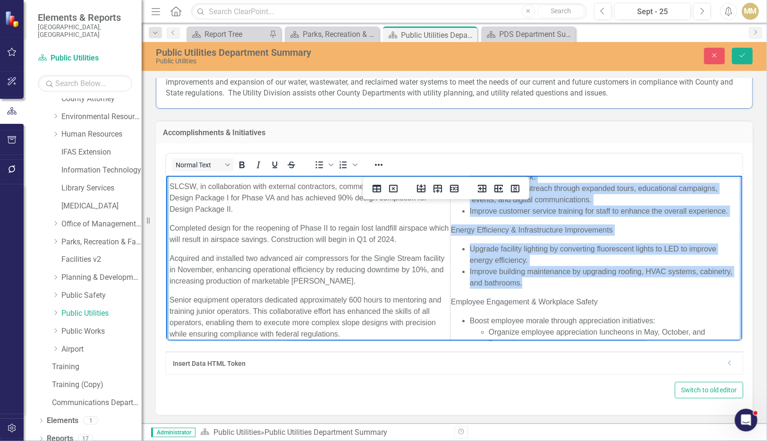
drag, startPoint x: 444, startPoint y: 234, endPoint x: 585, endPoint y: 291, distance: 151.7
click at [423, 291] on td "Solid Waste Initiatives FY 2026 Revenue & Financial Sustainability Adjust tippi…" at bounding box center [595, 201] width 290 height 515
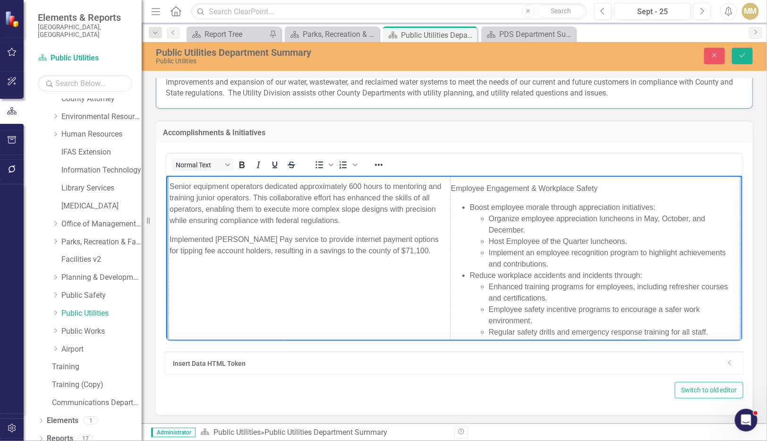
scroll to position [386, 0]
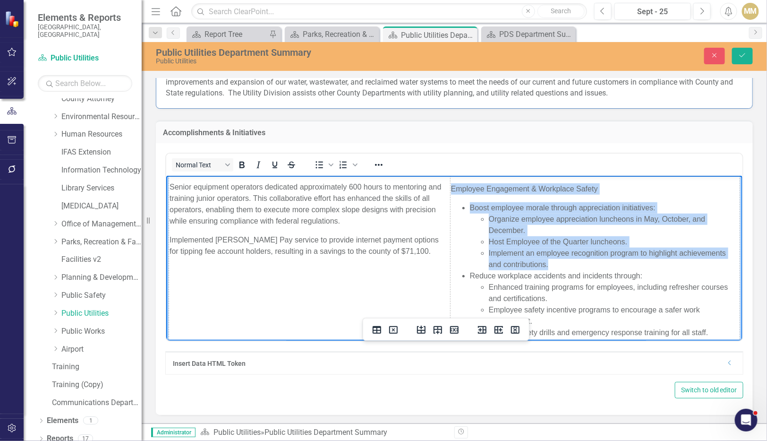
drag, startPoint x: 443, startPoint y: 200, endPoint x: 554, endPoint y: 275, distance: 133.0
click at [423, 275] on td "Solid Waste Initiatives FY 2026 Revenue & Financial Sustainability Adjust tippi…" at bounding box center [595, 88] width 290 height 515
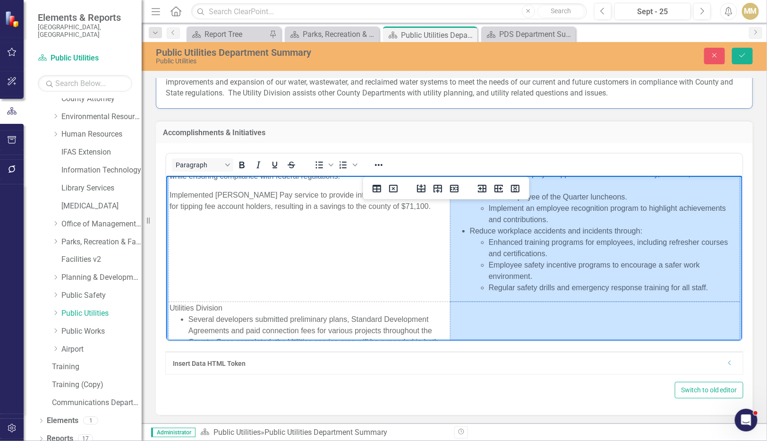
scroll to position [448, 0]
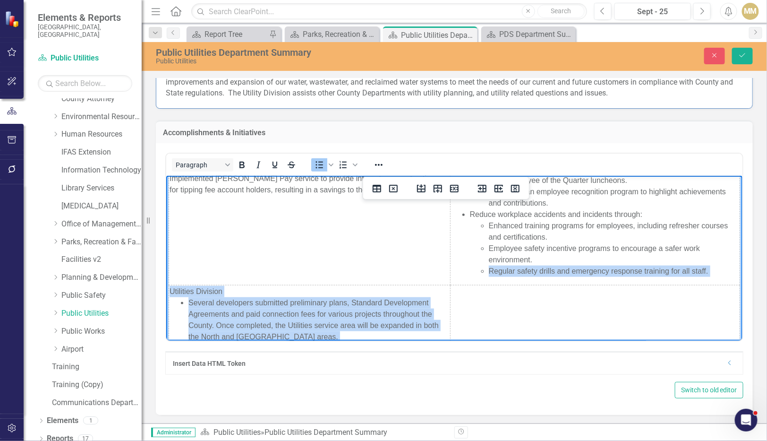
drag, startPoint x: 460, startPoint y: 288, endPoint x: 528, endPoint y: 273, distance: 68.7
click at [423, 273] on ul "Boost employee morale through appreciation initiatives: Organize employee appre…" at bounding box center [595, 208] width 288 height 136
click at [423, 265] on li "Employee safety incentive programs to encourage a safer work environment." at bounding box center [613, 253] width 250 height 23
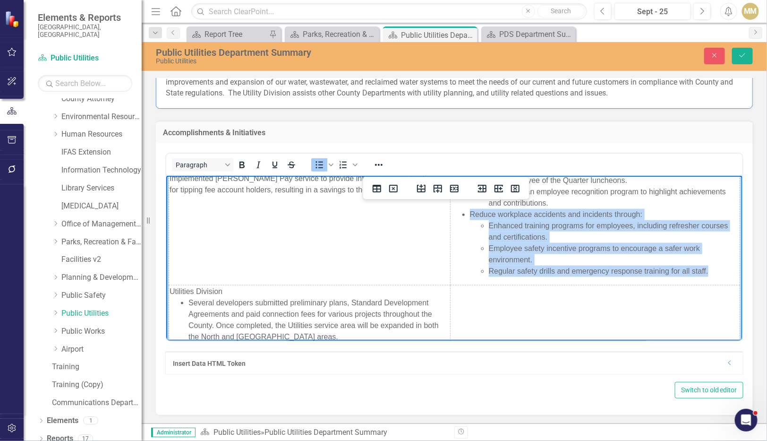
drag, startPoint x: 700, startPoint y: 281, endPoint x: 452, endPoint y: 228, distance: 254.1
click at [423, 228] on ul "Boost employee morale through appreciation initiatives: Organize employee appre…" at bounding box center [595, 208] width 288 height 136
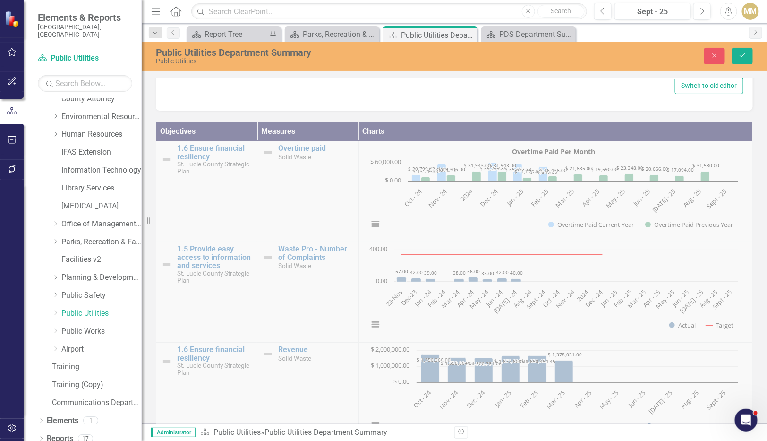
scroll to position [564, 0]
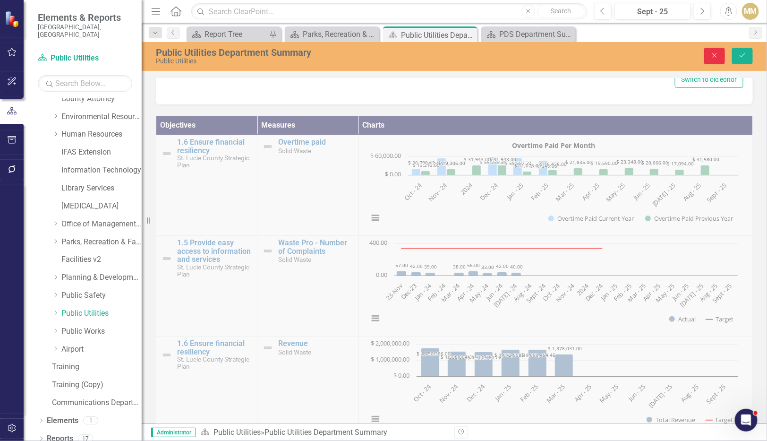
click at [423, 54] on button "Close" at bounding box center [714, 56] width 21 height 17
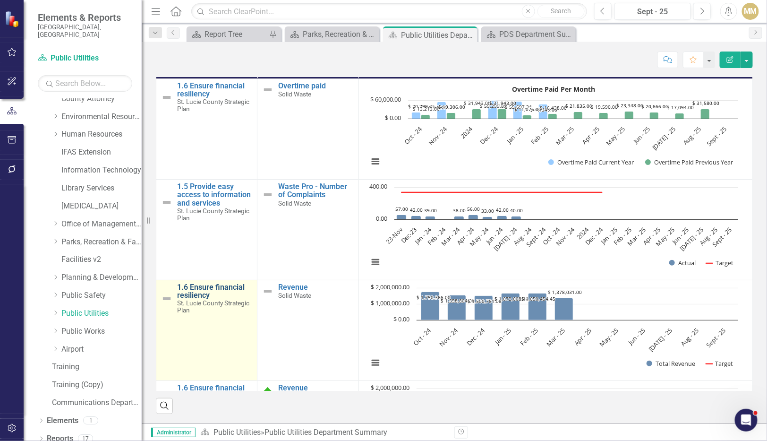
scroll to position [97, 0]
